Goal: Communication & Community: Answer question/provide support

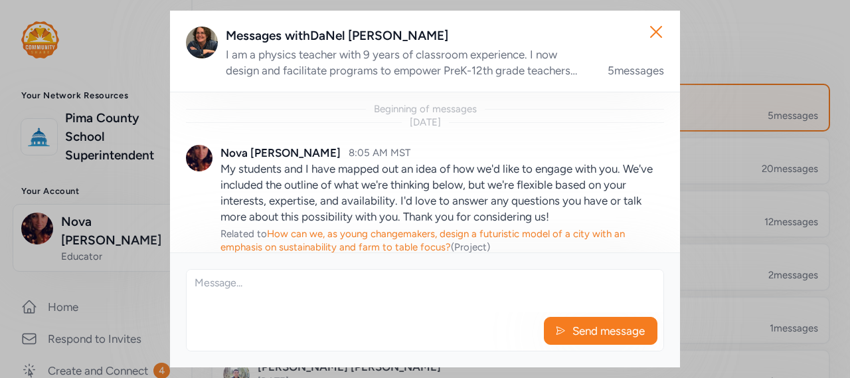
scroll to position [636, 0]
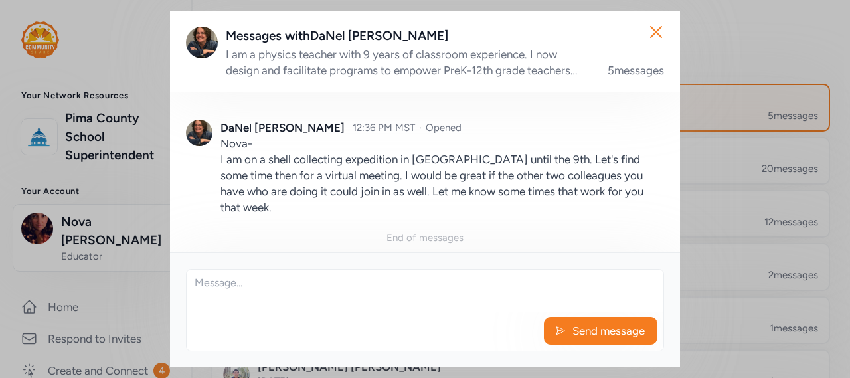
click at [300, 298] on textarea at bounding box center [425, 291] width 477 height 43
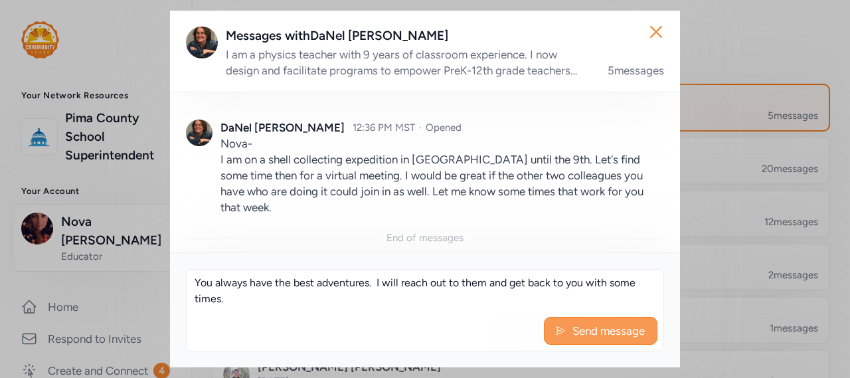
type textarea "You always have the best adventures. I will reach out to them and get back to y…"
click at [593, 333] on span "Send message" at bounding box center [608, 331] width 75 height 16
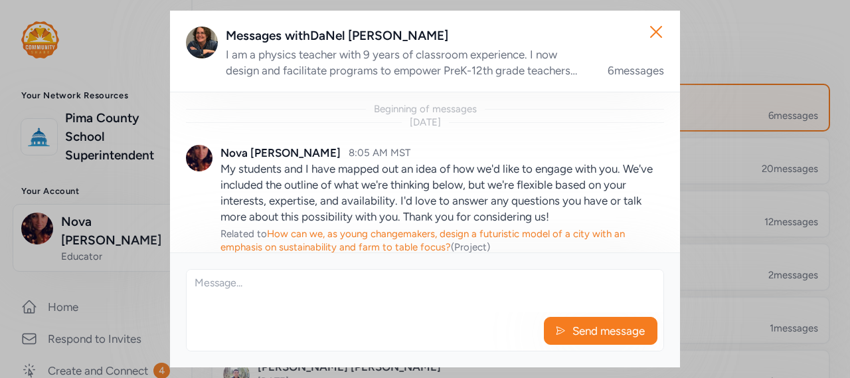
scroll to position [716, 0]
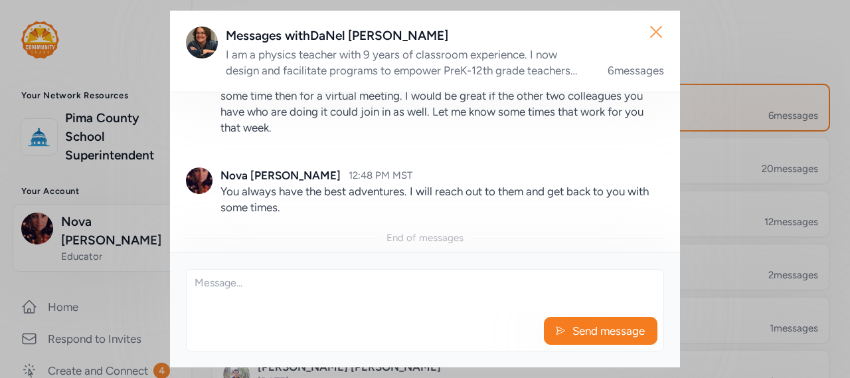
click at [655, 39] on icon "button" at bounding box center [656, 31] width 21 height 21
